Goal: Find specific page/section: Find specific page/section

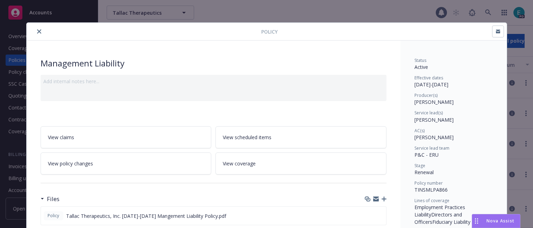
click at [40, 33] on icon "close" at bounding box center [39, 31] width 4 height 4
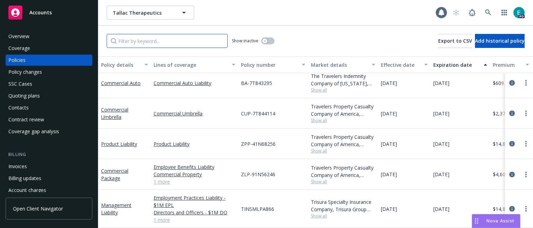
click at [158, 41] on input "Filter by keyword..." at bounding box center [167, 41] width 121 height 14
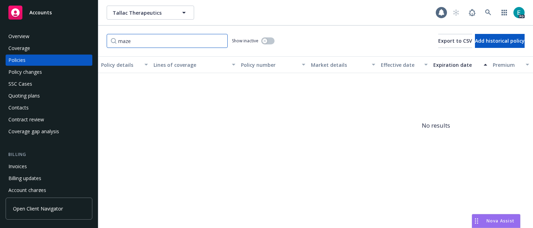
type input "maze"
click at [44, 33] on div "Overview" at bounding box center [48, 36] width 81 height 11
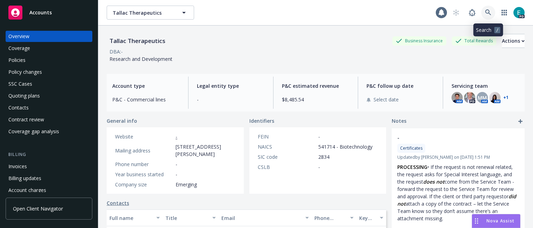
click at [489, 12] on icon at bounding box center [488, 12] width 6 height 6
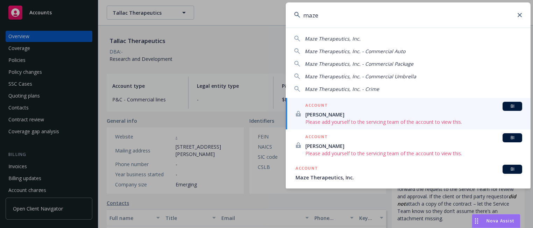
click at [324, 41] on span "Maze Therapeutics, Inc." at bounding box center [333, 38] width 56 height 7
type input "Maze Therapeutics, Inc."
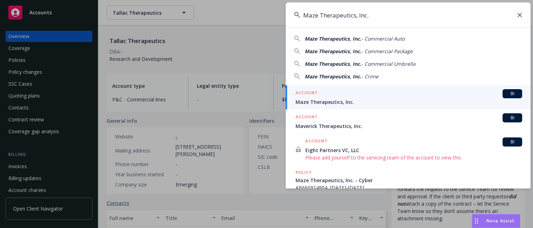
click at [311, 97] on h5 "ACCOUNT" at bounding box center [307, 93] width 22 height 8
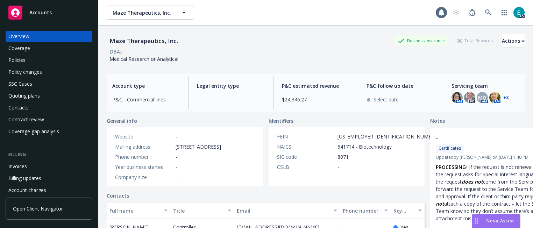
click at [33, 57] on div "Policies" at bounding box center [48, 60] width 81 height 11
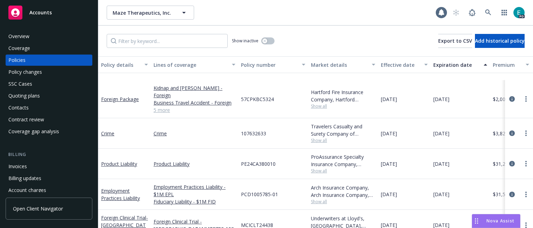
scroll to position [197, 0]
